Goal: Information Seeking & Learning: Learn about a topic

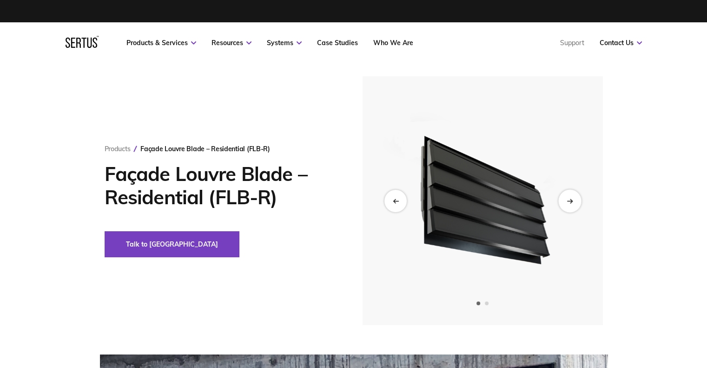
click at [569, 203] on icon "Next slide" at bounding box center [569, 200] width 6 height 5
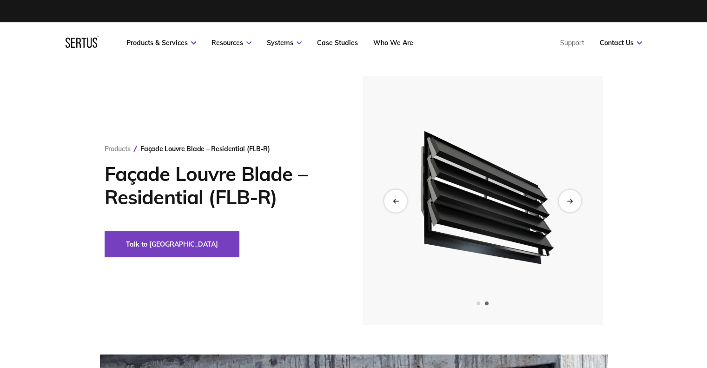
click at [395, 204] on div "Previous slide" at bounding box center [395, 200] width 23 height 23
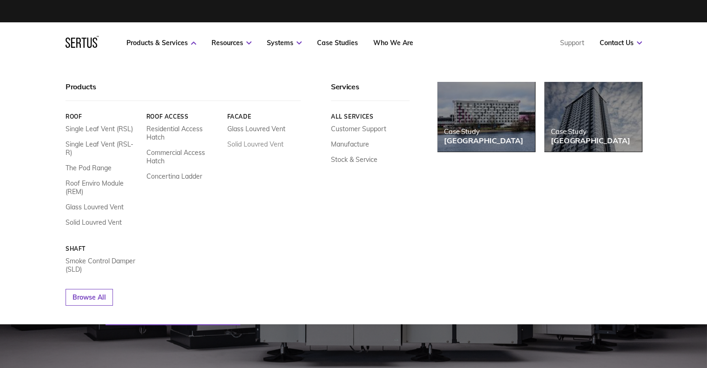
click at [243, 143] on link "Solid Louvred Vent" at bounding box center [255, 144] width 56 height 8
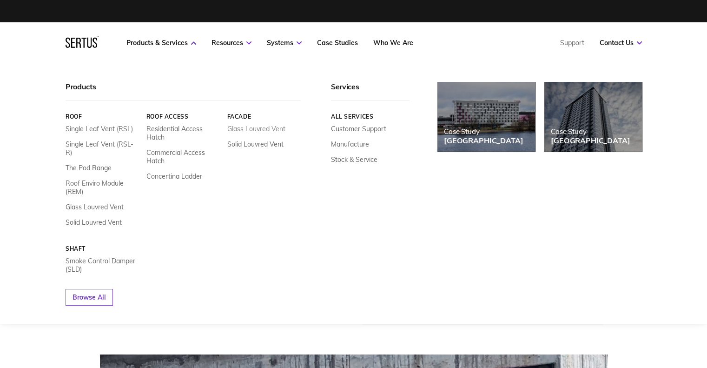
click at [247, 129] on link "Glass Louvred Vent" at bounding box center [256, 129] width 58 height 8
